Goal: Task Accomplishment & Management: Complete application form

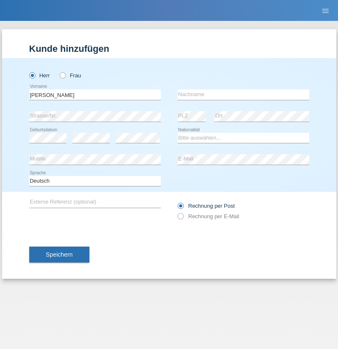
type input "[PERSON_NAME]"
click at [243, 95] on input "text" at bounding box center [244, 95] width 132 height 10
type input "Senn"
select select "CH"
select select "en"
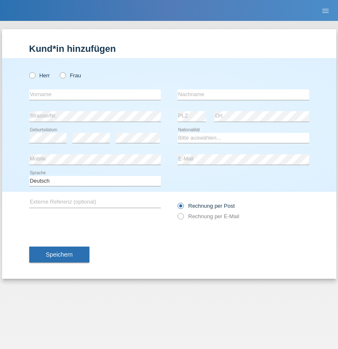
radio input "true"
click at [95, 95] on input "text" at bounding box center [95, 95] width 132 height 10
type input "[PERSON_NAME]"
click at [243, 95] on input "text" at bounding box center [244, 95] width 132 height 10
type input "Dedo"
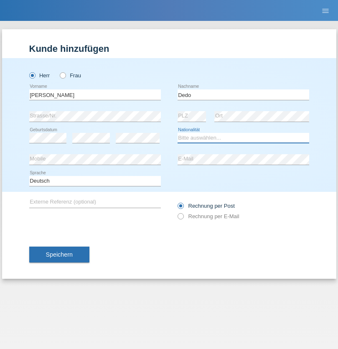
select select "PL"
select select "C"
select select "26"
select select "06"
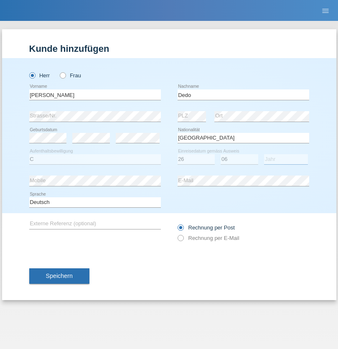
select select "1986"
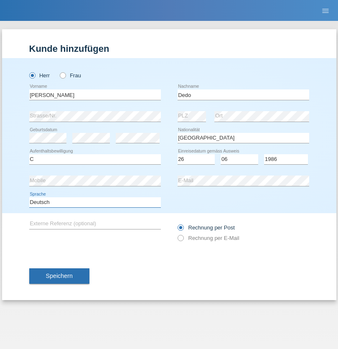
select select "en"
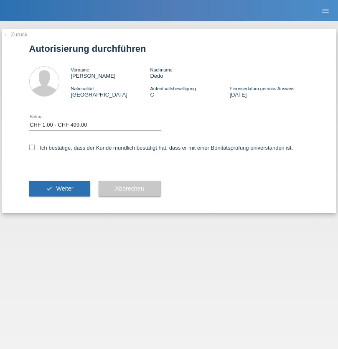
select select "1"
checkbox input "true"
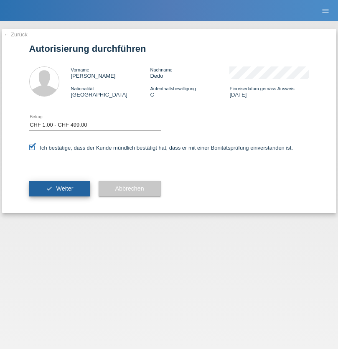
click at [59, 189] on span "Weiter" at bounding box center [64, 188] width 17 height 7
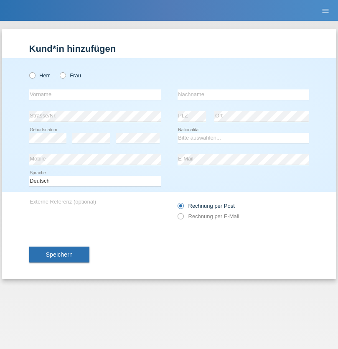
radio input "true"
click at [95, 95] on input "text" at bounding box center [95, 95] width 132 height 10
type input "Thammachat"
click at [243, 95] on input "text" at bounding box center [244, 95] width 132 height 10
type input "Kaewphoung"
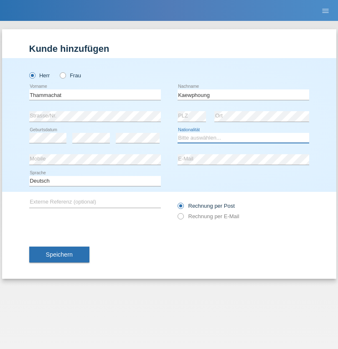
select select "TH"
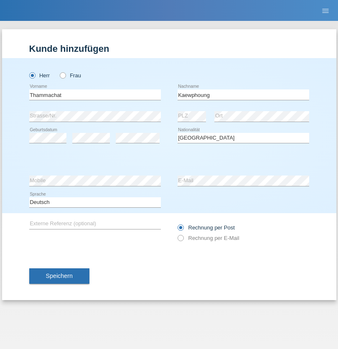
select select "C"
select select "23"
select select "12"
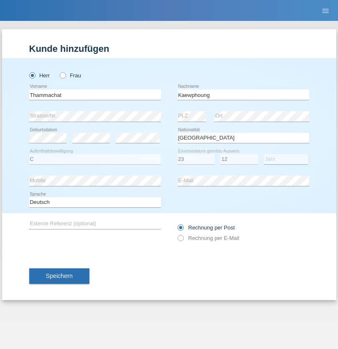
select select "2021"
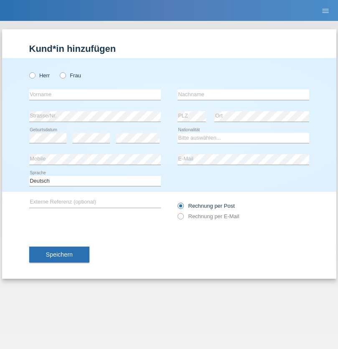
radio input "true"
click at [95, 95] on input "text" at bounding box center [95, 95] width 132 height 10
type input "Naim"
click at [243, 95] on input "text" at bounding box center [244, 95] width 132 height 10
type input "Metaj"
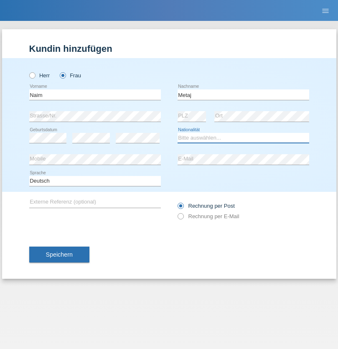
select select "XK"
select select "C"
select select "28"
select select "08"
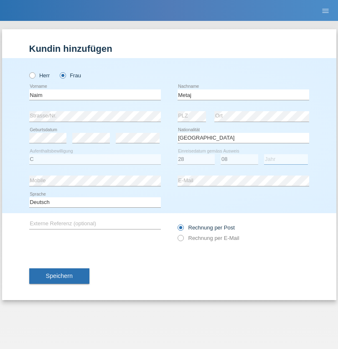
select select "1993"
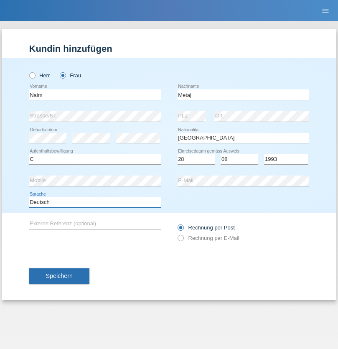
select select "en"
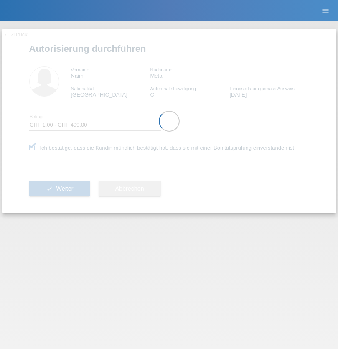
select select "1"
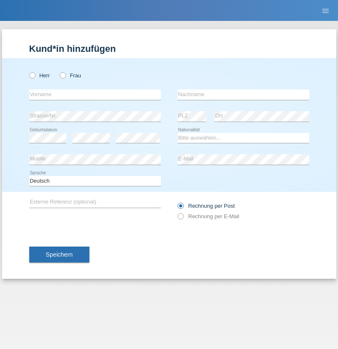
radio input "true"
click at [95, 95] on input "text" at bounding box center [95, 95] width 132 height 10
type input "[PERSON_NAME]"
click at [243, 95] on input "text" at bounding box center [244, 95] width 132 height 10
type input "Amorim"
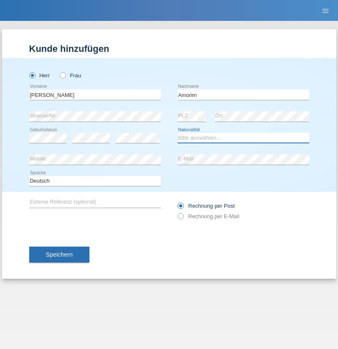
select select "PT"
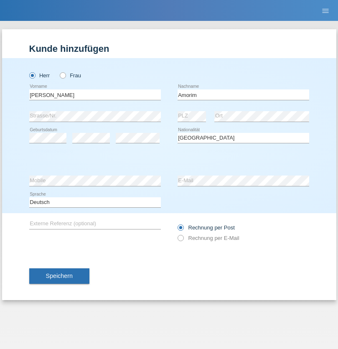
select select "C"
select select "20"
select select "12"
select select "1997"
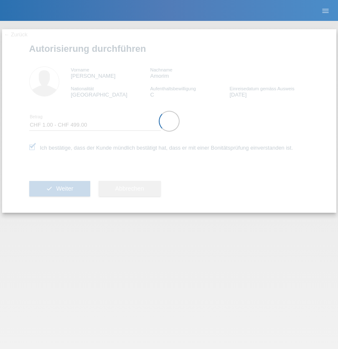
select select "1"
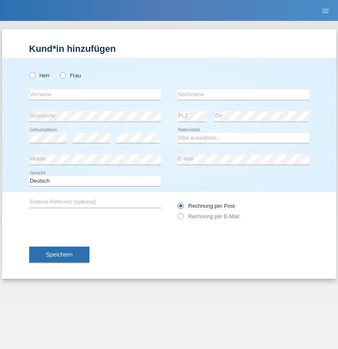
radio input "true"
click at [95, 95] on input "text" at bounding box center [95, 95] width 132 height 10
type input "Mohammad Qais"
click at [243, 95] on input "text" at bounding box center [244, 95] width 132 height 10
type input "Nemani"
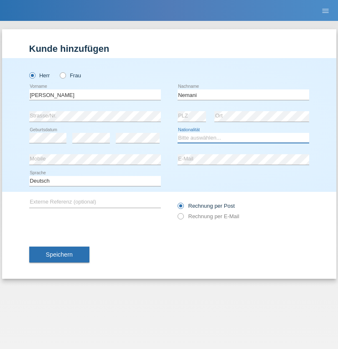
select select "AF"
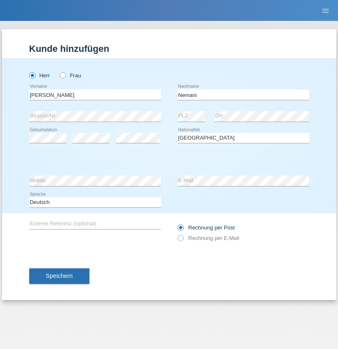
select select "C"
select select "02"
select select "01"
select select "2021"
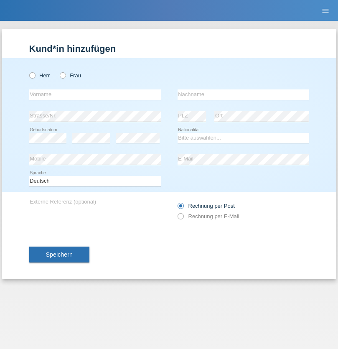
radio input "true"
click at [95, 95] on input "text" at bounding box center [95, 95] width 132 height 10
type input "Besart"
click at [243, 95] on input "text" at bounding box center [244, 95] width 132 height 10
type input "Emiri"
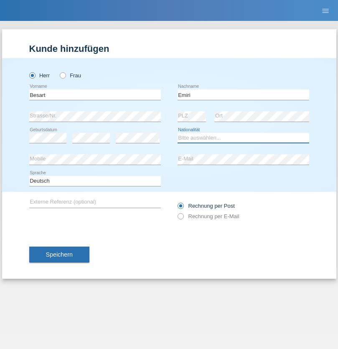
select select "XK"
select select "C"
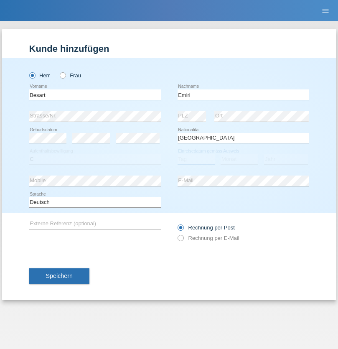
select select "04"
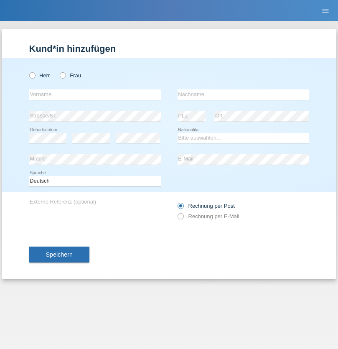
radio input "true"
click at [95, 95] on input "text" at bounding box center [95, 95] width 132 height 10
type input "Camille"
click at [243, 95] on input "text" at bounding box center [244, 95] width 132 height 10
type input "Jacquet"
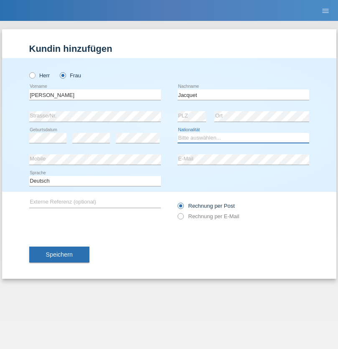
select select "CH"
radio input "true"
select select "DE"
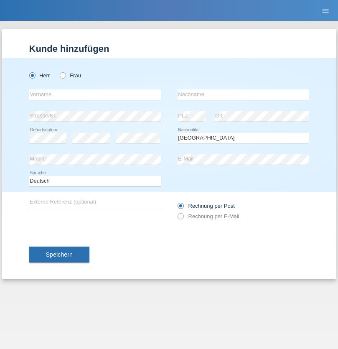
select select "C"
select select "07"
select select "11"
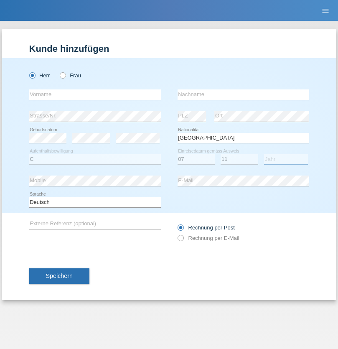
select select "1972"
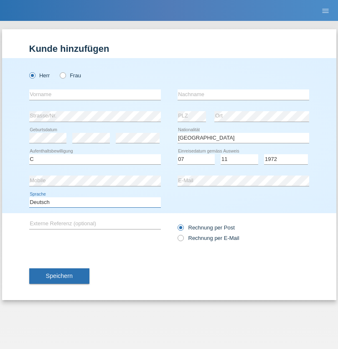
select select "en"
